Goal: Go to known website: Access a specific website the user already knows

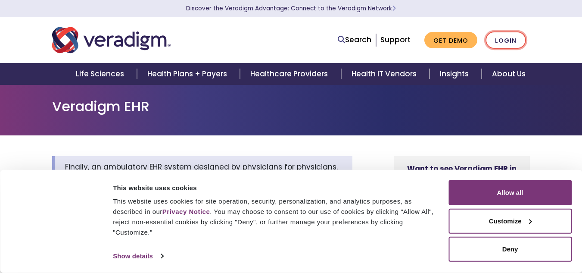
click at [506, 34] on link "Login" at bounding box center [505, 40] width 40 height 18
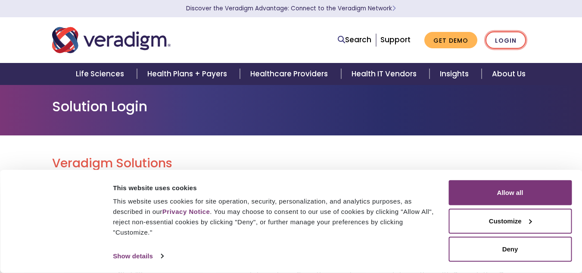
click at [500, 41] on link "Login" at bounding box center [505, 40] width 40 height 18
click at [501, 40] on link "Login" at bounding box center [505, 40] width 40 height 18
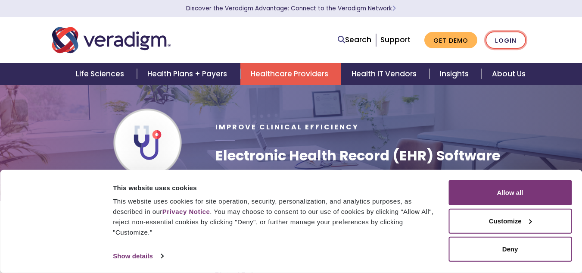
click at [498, 34] on link "Login" at bounding box center [505, 40] width 40 height 18
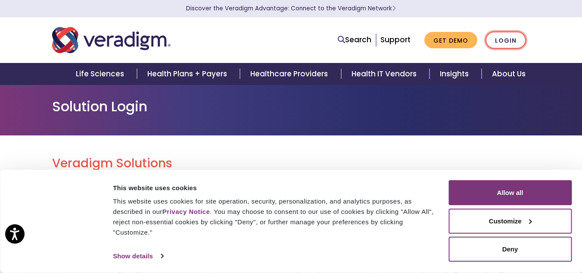
click at [513, 37] on link "Login" at bounding box center [505, 40] width 40 height 18
click at [516, 47] on link "Login" at bounding box center [505, 40] width 40 height 18
